Goal: Information Seeking & Learning: Learn about a topic

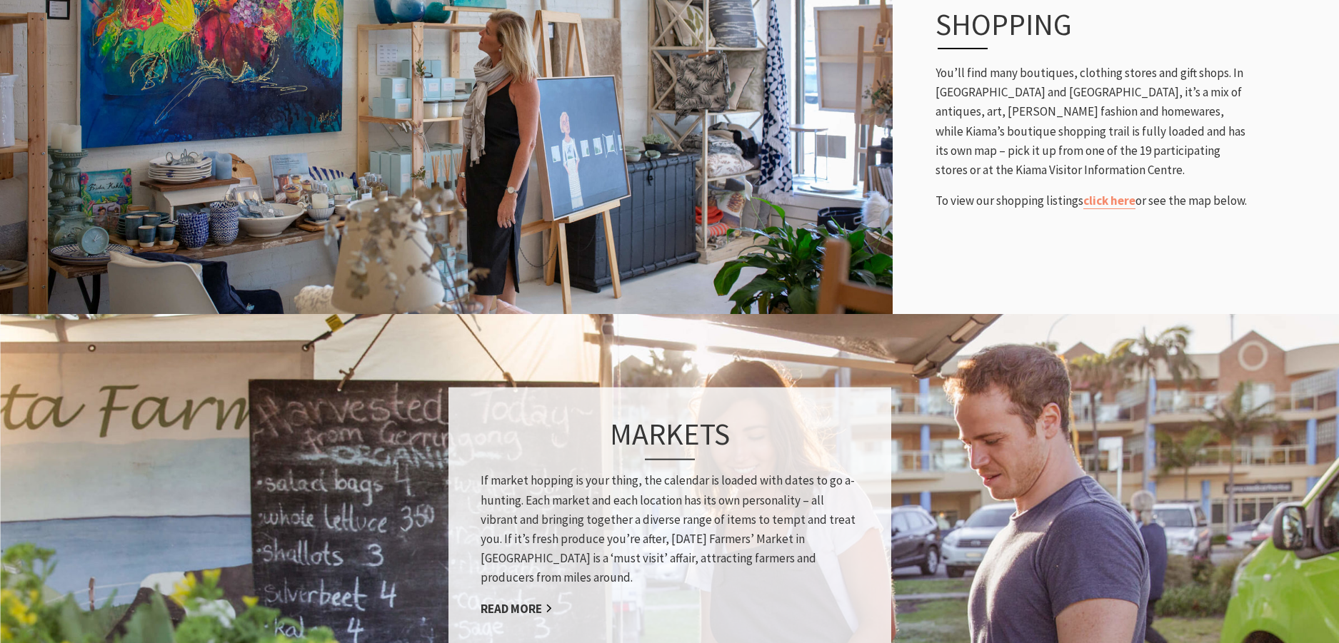
scroll to position [771, 0]
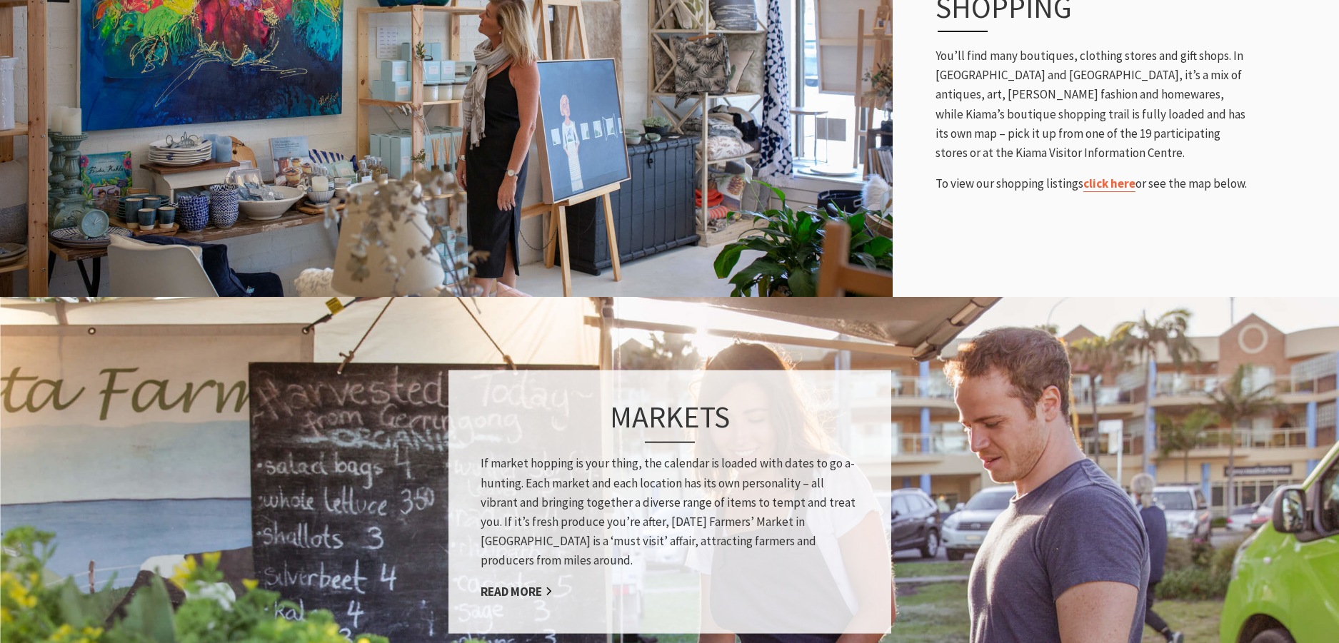
click at [1101, 187] on link "click here" at bounding box center [1109, 184] width 52 height 16
click at [517, 592] on link "Read More" at bounding box center [516, 591] width 72 height 16
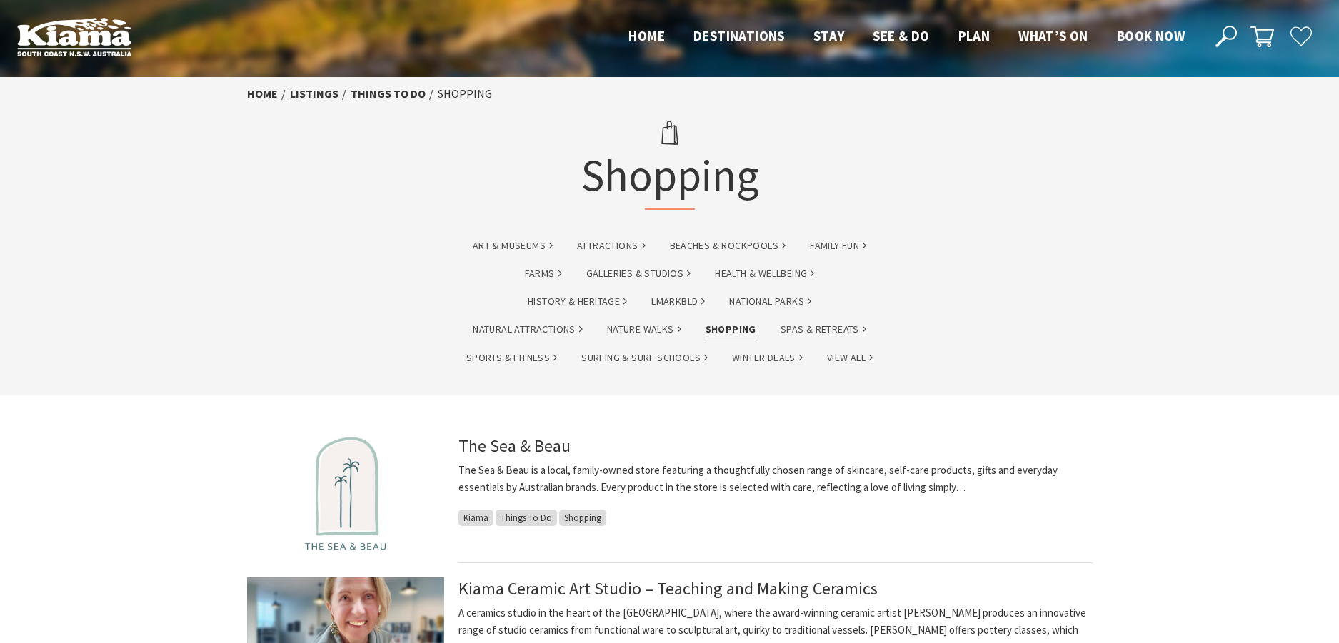
click at [58, 341] on section "Home listings Things To Do Shopping Shopping Art & Museums Attractions Beaches …" at bounding box center [669, 236] width 1339 height 318
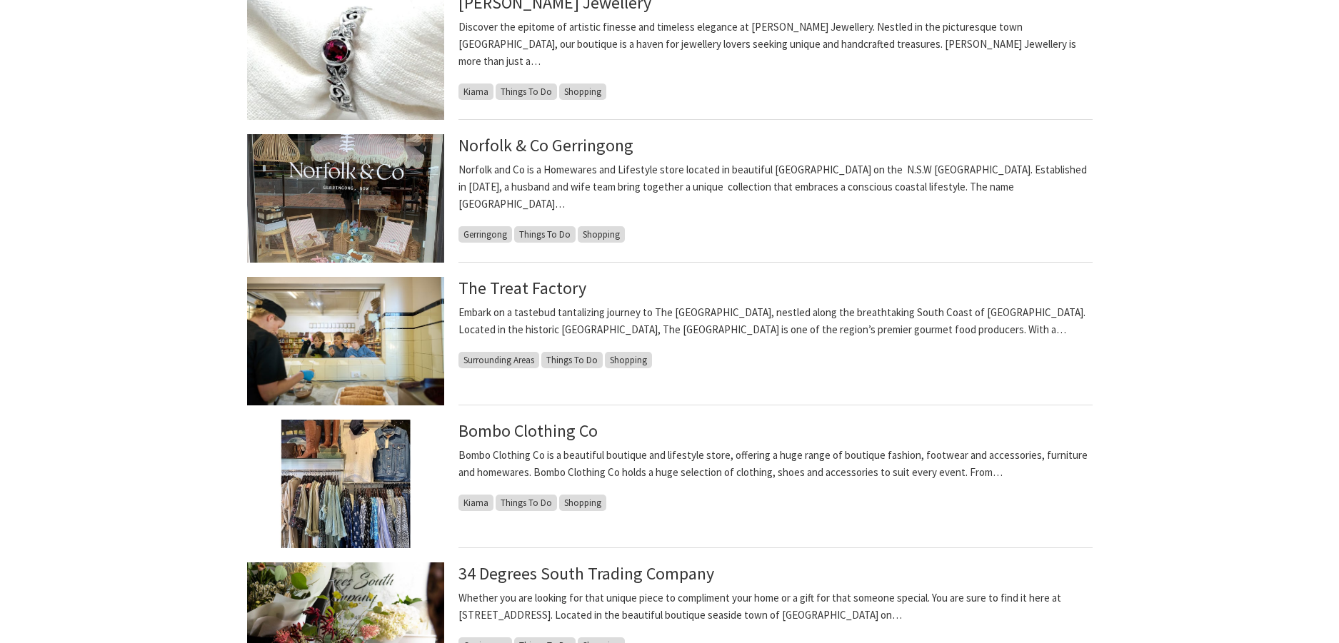
scroll to position [1057, 0]
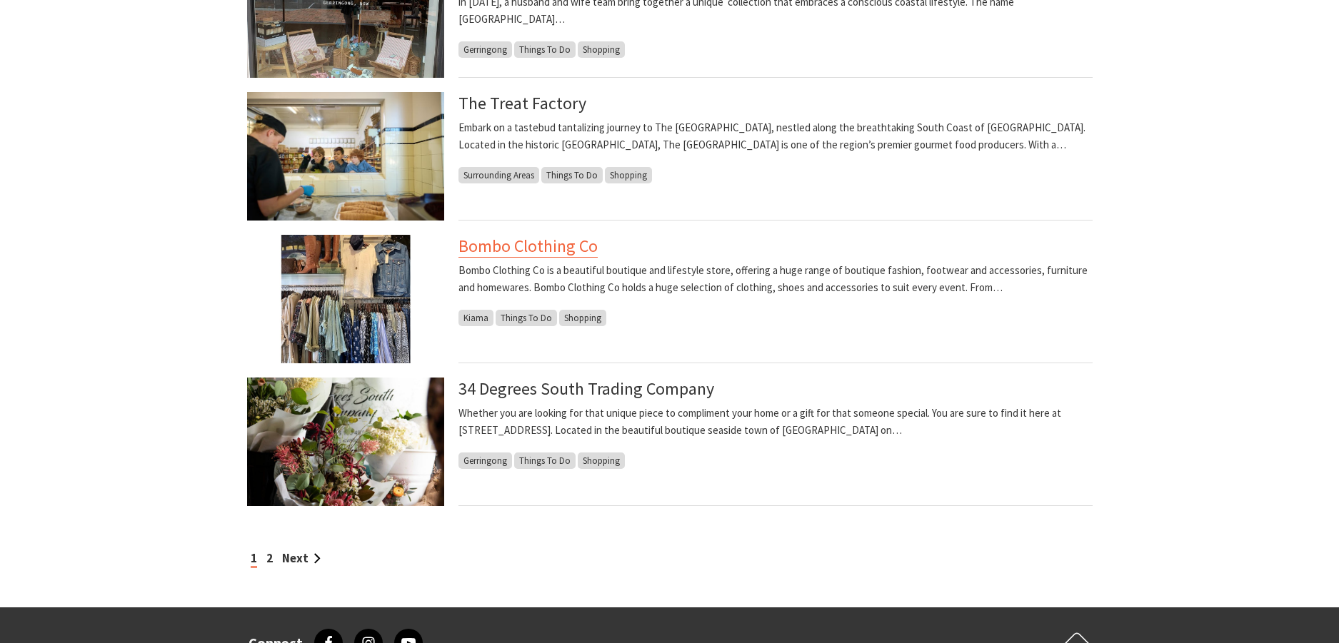
click at [488, 256] on link "Bombo Clothing Co" at bounding box center [527, 246] width 139 height 23
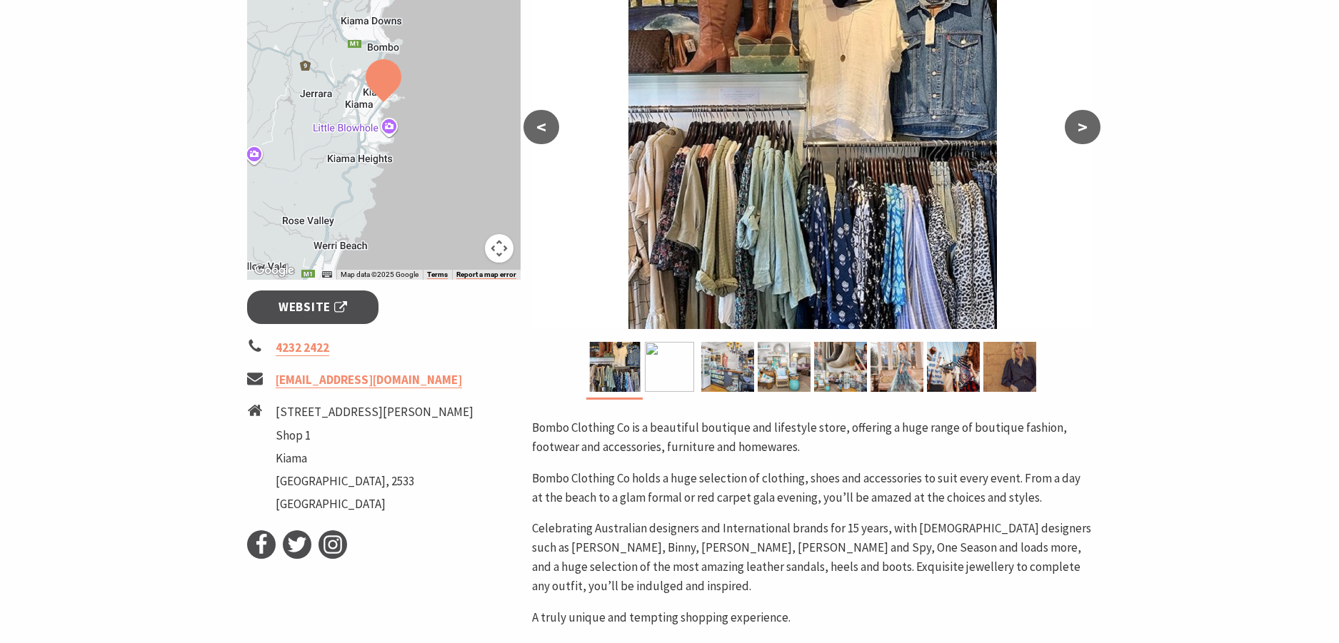
scroll to position [314, 0]
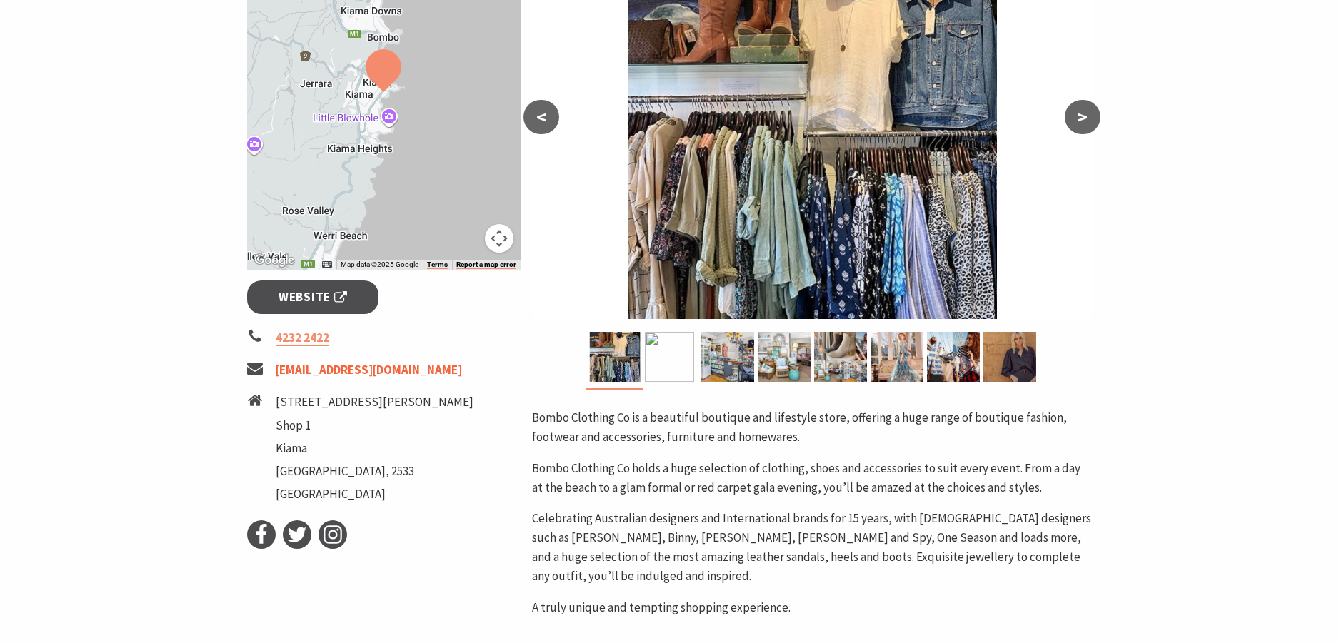
click at [347, 366] on link "shop@bomboclothing.com" at bounding box center [369, 370] width 186 height 16
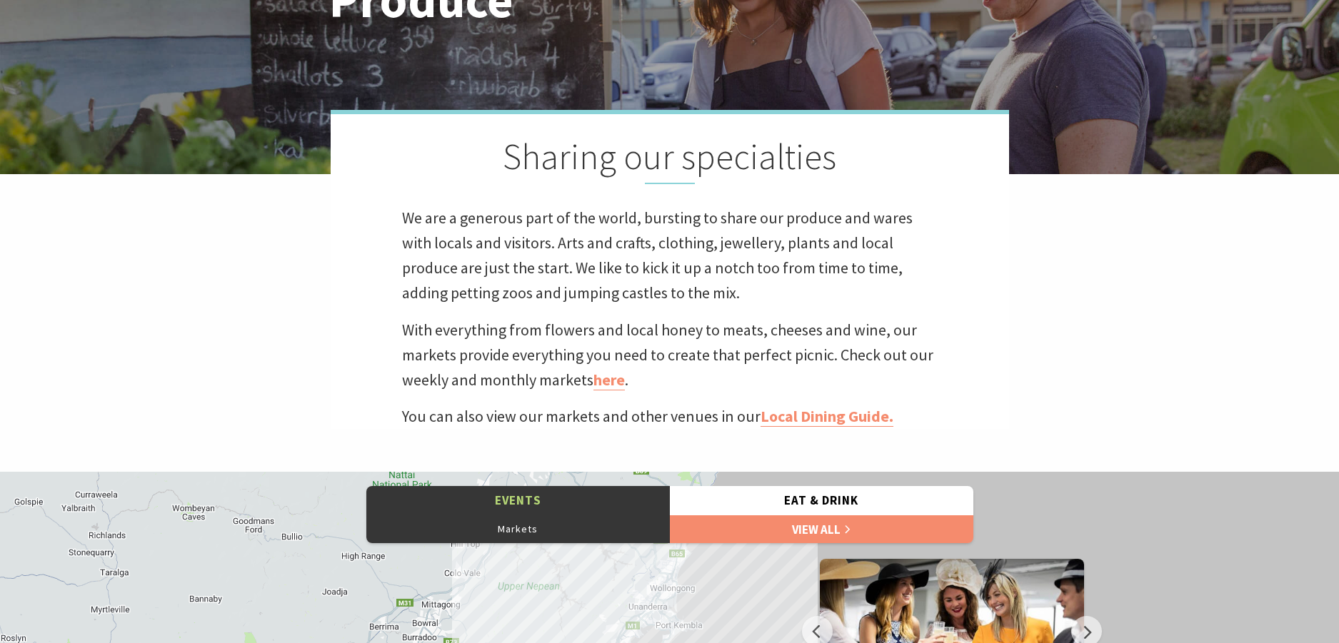
scroll to position [314, 0]
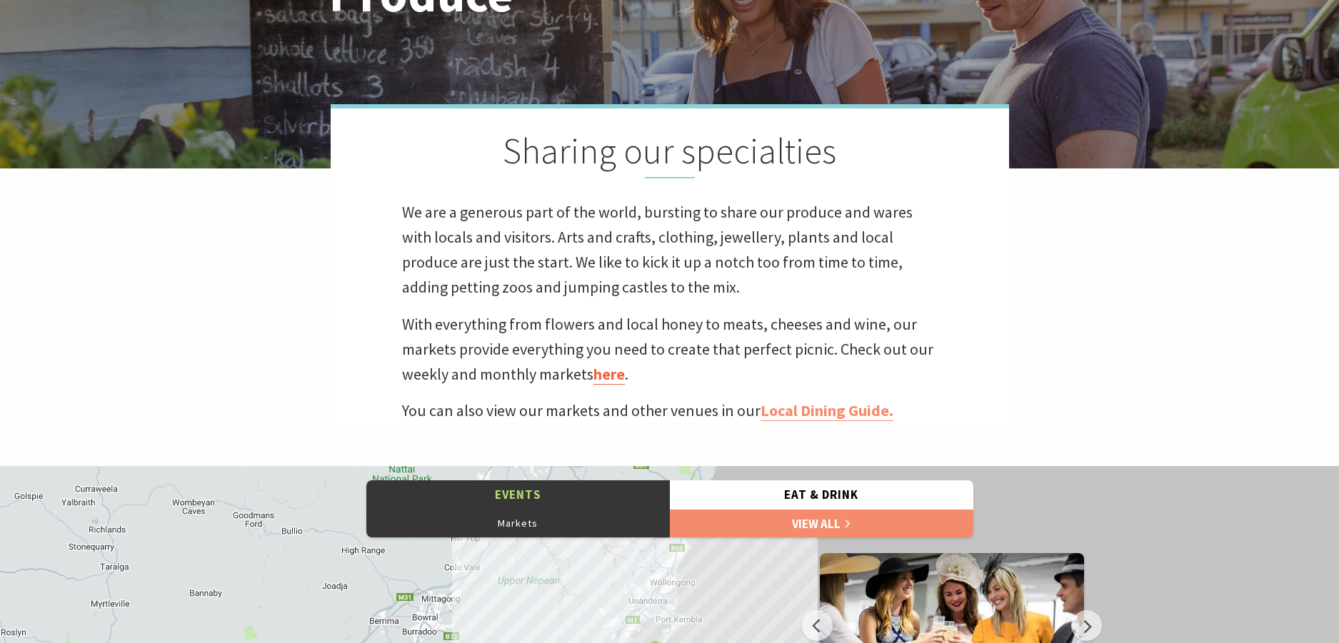
click at [618, 375] on link "here" at bounding box center [608, 374] width 31 height 21
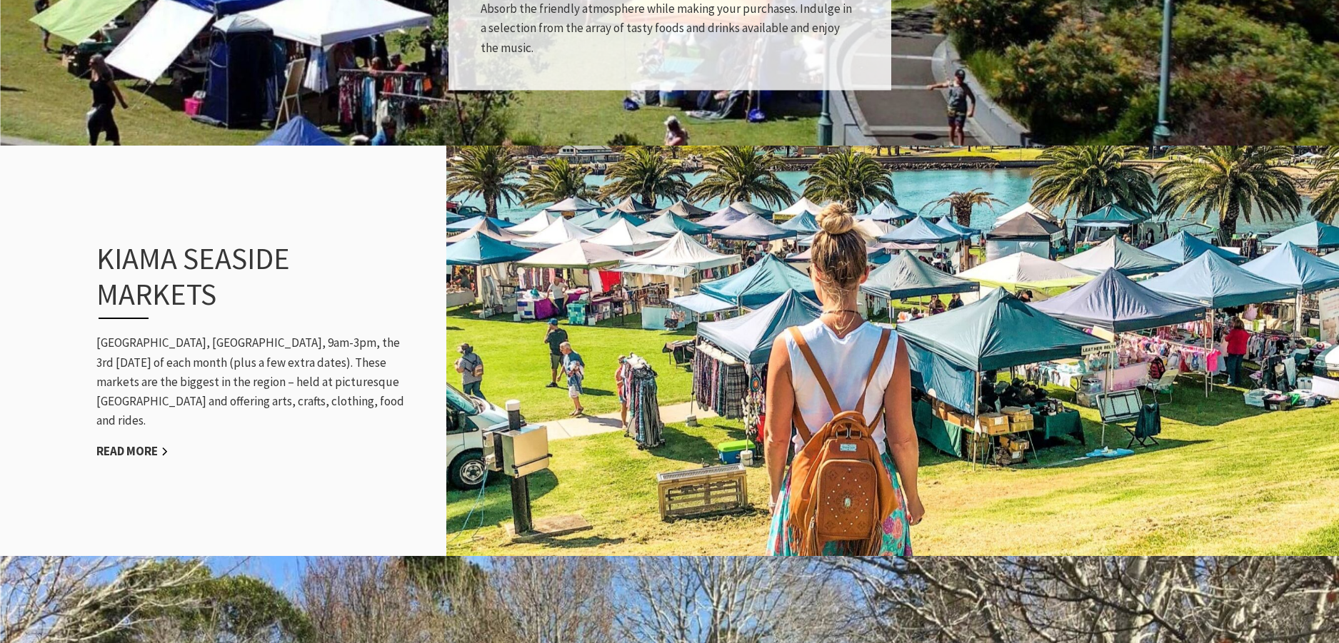
scroll to position [1285, 0]
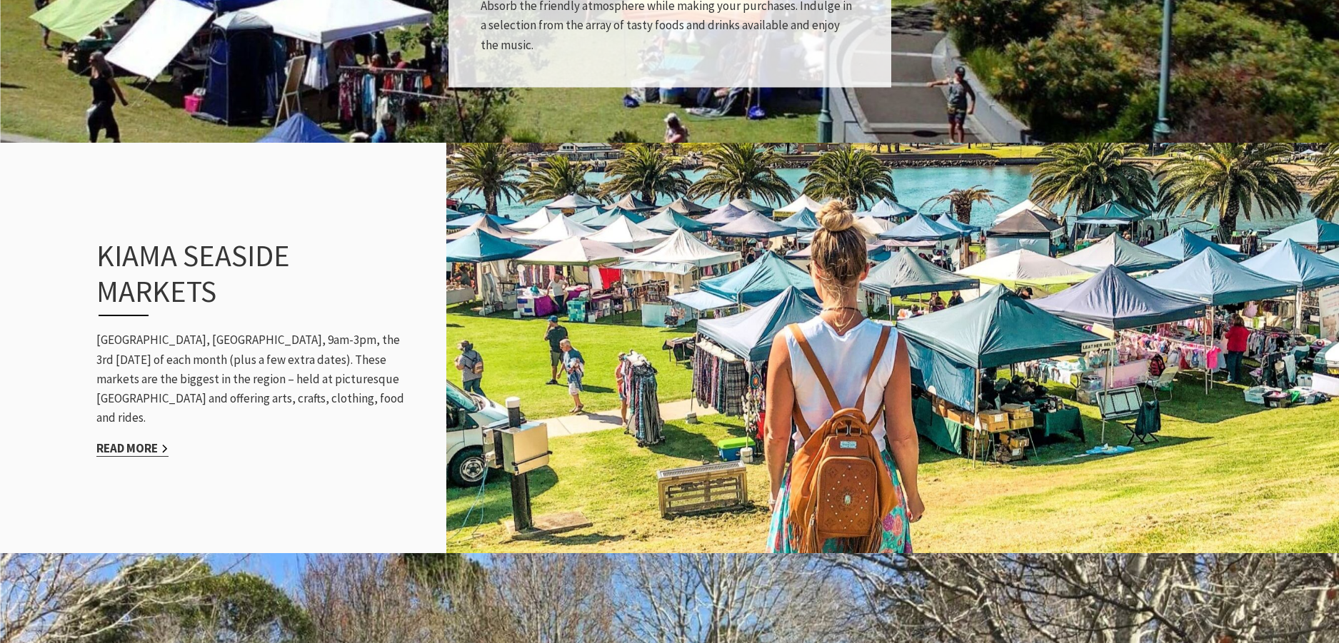
click at [146, 441] on link "Read More" at bounding box center [132, 448] width 72 height 16
